Goal: Navigation & Orientation: Find specific page/section

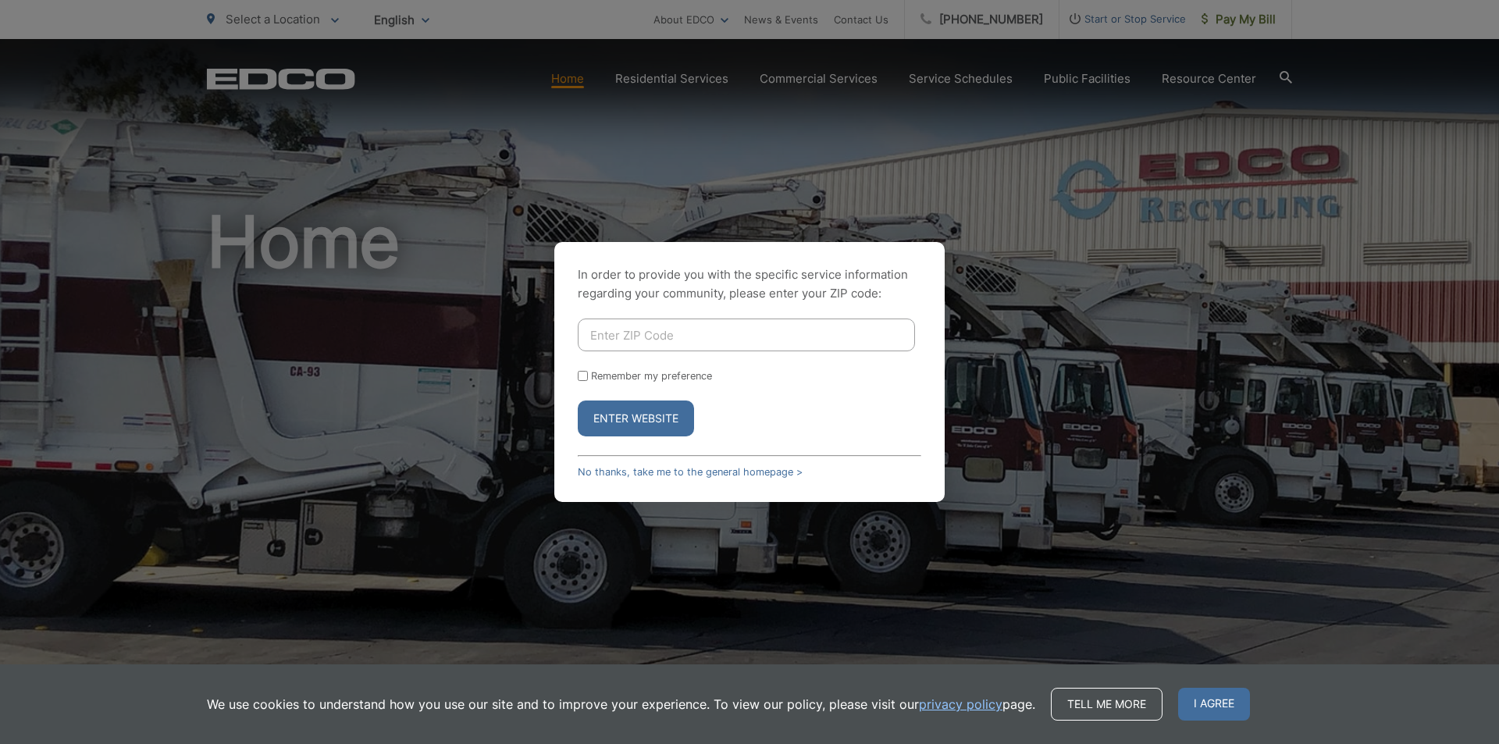
click at [693, 333] on input "Enter ZIP Code" at bounding box center [746, 335] width 337 height 33
type input "91950"
click at [657, 418] on button "Enter Website" at bounding box center [636, 419] width 116 height 36
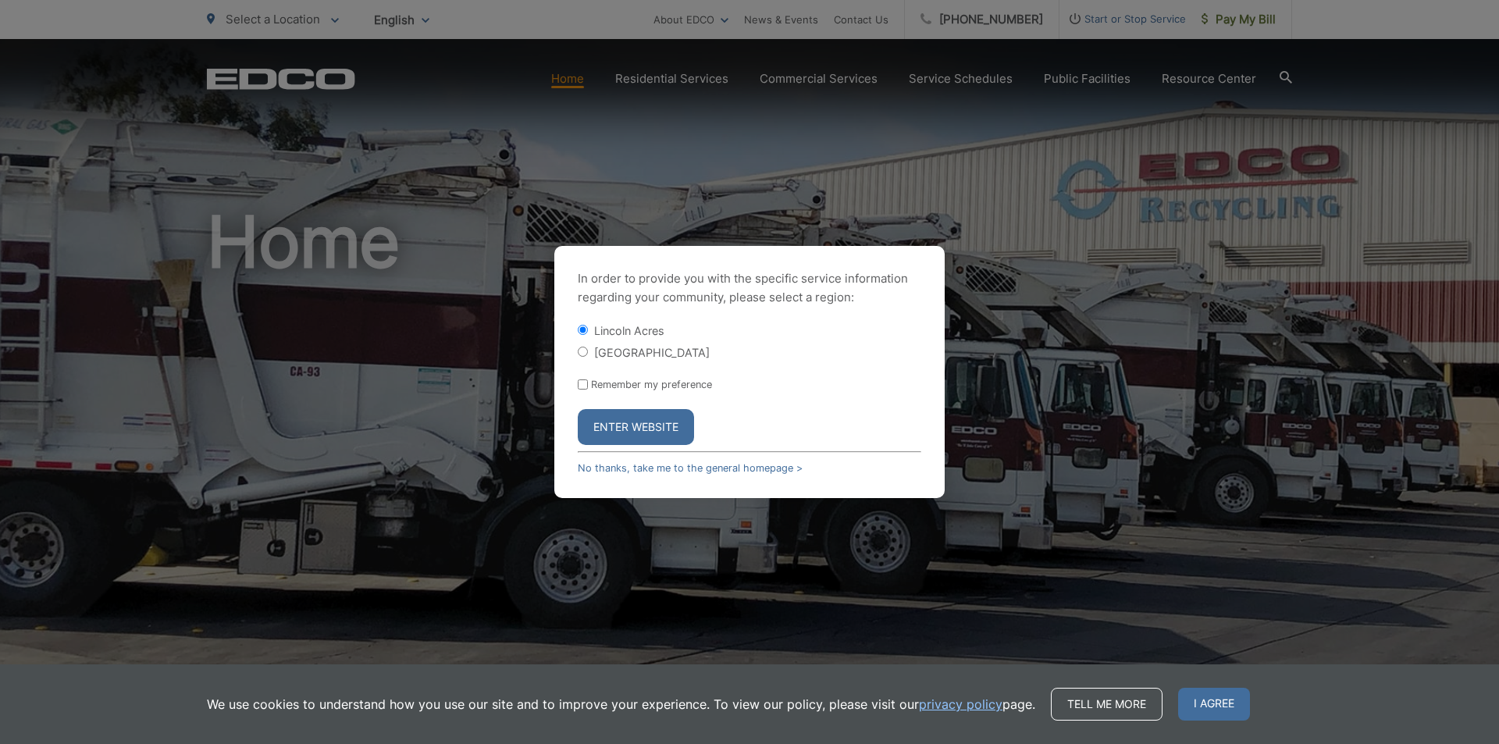
click at [581, 349] on input "[GEOGRAPHIC_DATA]" at bounding box center [583, 352] width 10 height 10
radio input "true"
click at [653, 434] on button "Enter Website" at bounding box center [636, 427] width 116 height 36
